Goal: Transaction & Acquisition: Purchase product/service

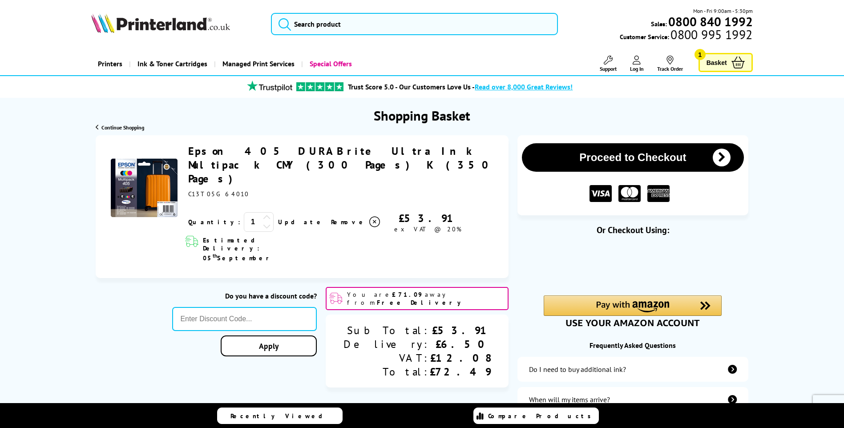
click at [167, 20] on img at bounding box center [160, 23] width 139 height 20
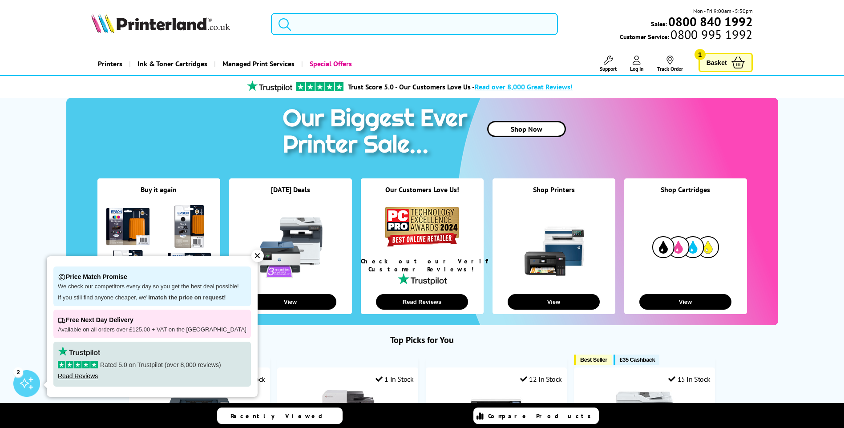
click at [329, 33] on input "search" at bounding box center [414, 24] width 287 height 22
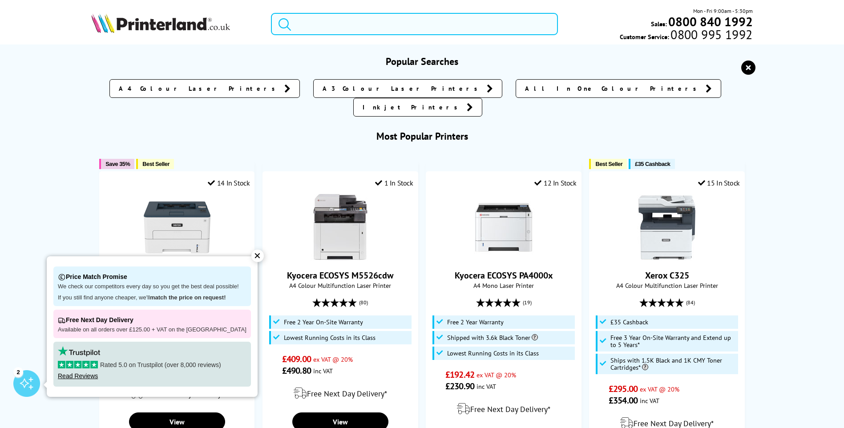
click at [298, 21] on input "search" at bounding box center [414, 24] width 287 height 22
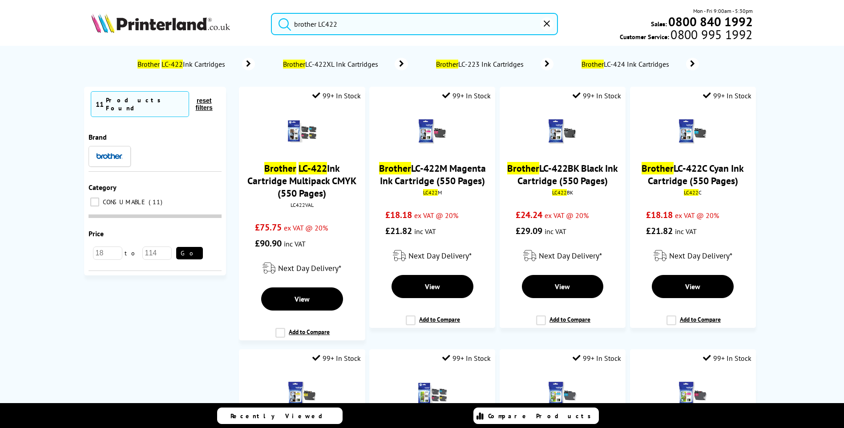
type input "brother LC422"
click at [271, 13] on button "submit" at bounding box center [282, 23] width 22 height 20
